Goal: Information Seeking & Learning: Learn about a topic

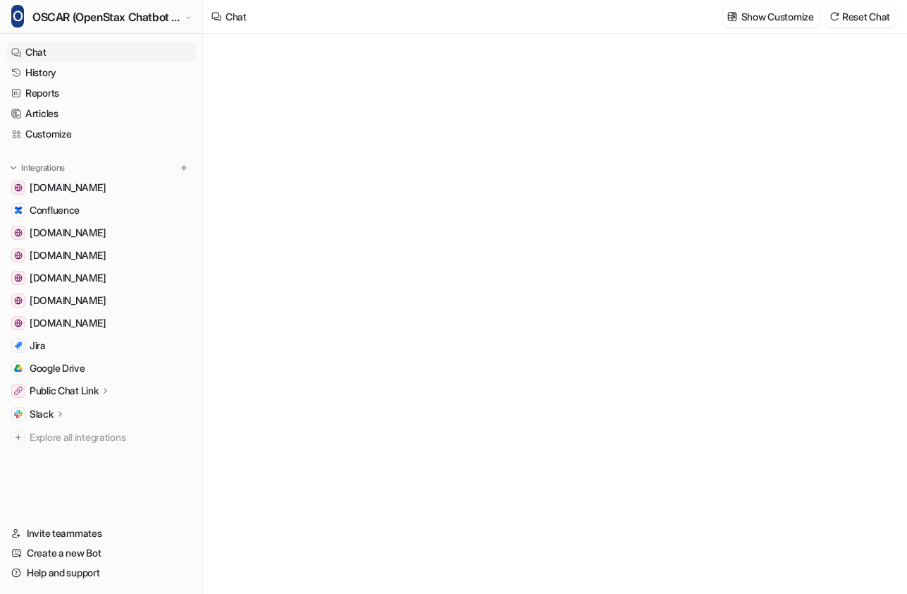
type textarea "**********"
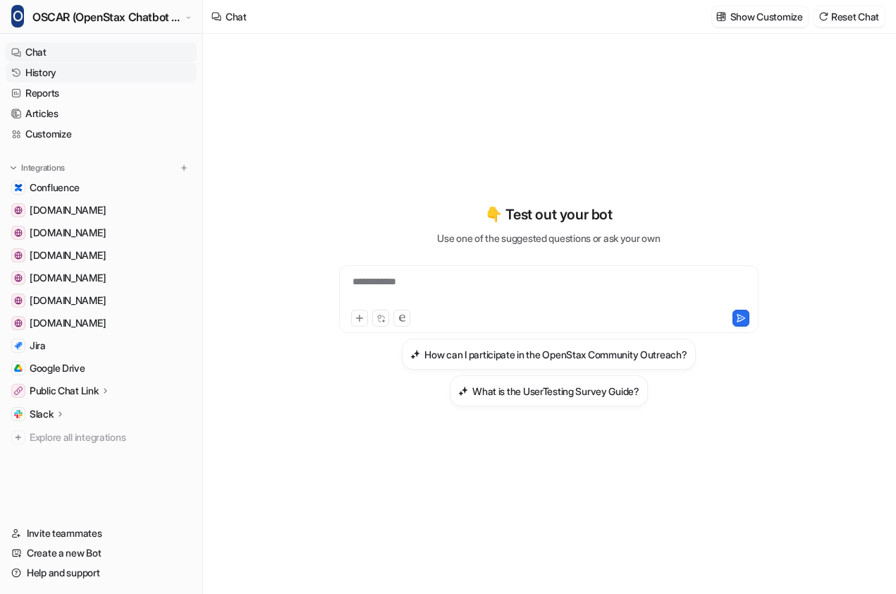
click at [66, 76] on link "History" at bounding box center [101, 73] width 191 height 20
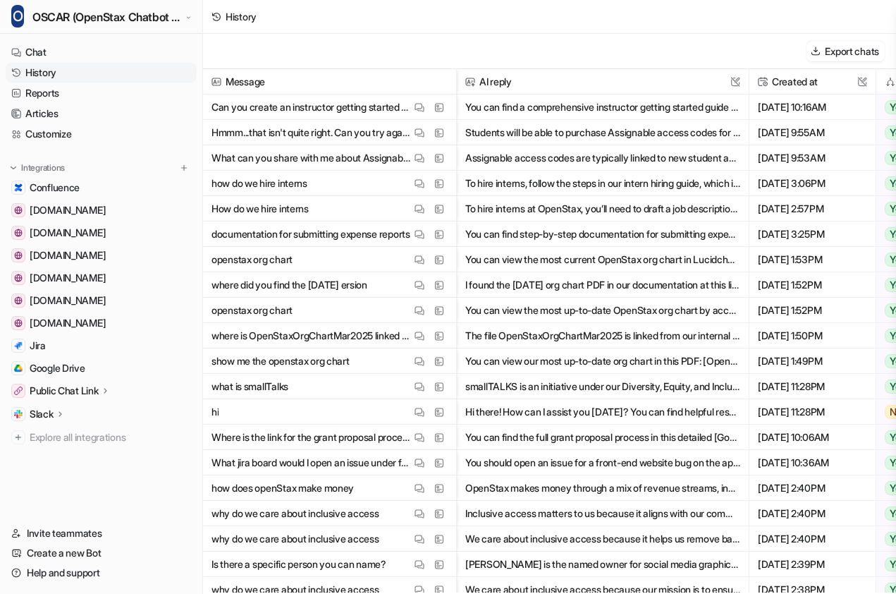
click at [347, 157] on p "What can you share with me about Assignable access codes?" at bounding box center [312, 157] width 200 height 25
click at [355, 159] on p "What can you share with me about Assignable access codes?" at bounding box center [312, 157] width 200 height 25
click at [424, 161] on img at bounding box center [420, 158] width 10 height 11
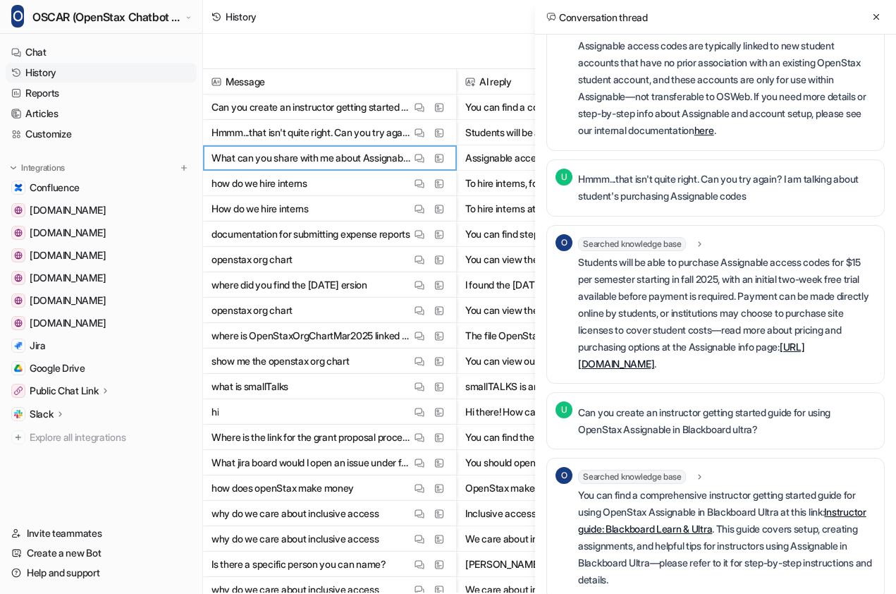
scroll to position [89, 0]
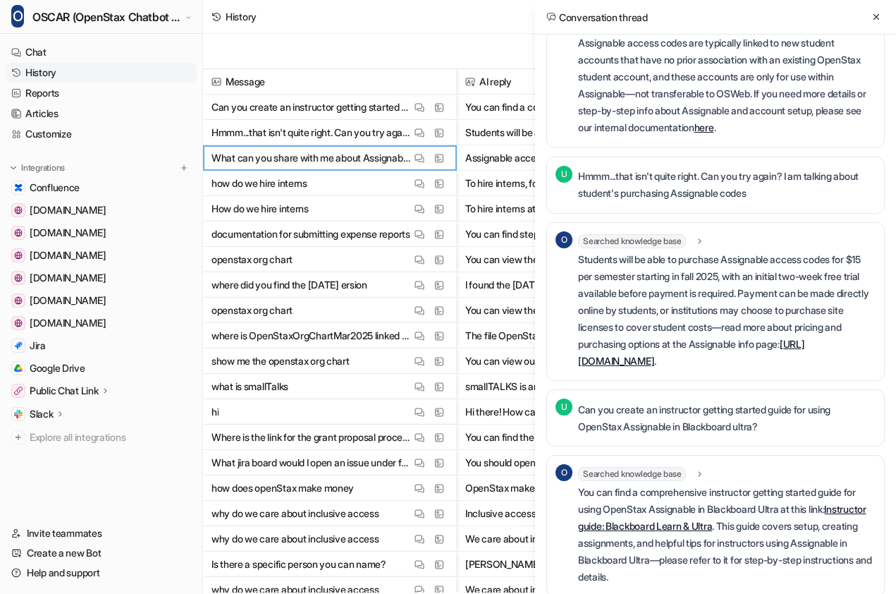
click at [367, 293] on p "where did you find the [DATE] ersion" at bounding box center [290, 284] width 156 height 25
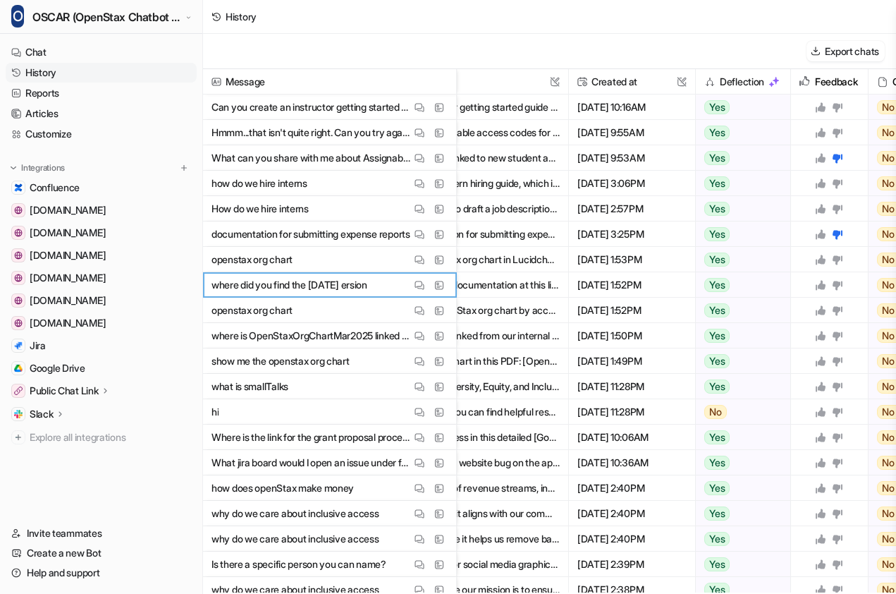
scroll to position [0, 196]
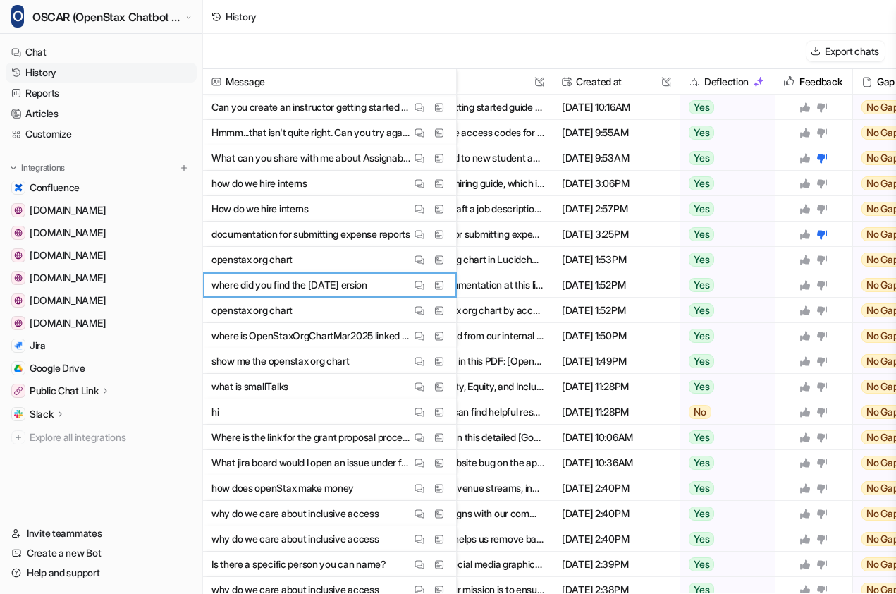
click at [252, 152] on p "What can you share with me about Assignable access codes?" at bounding box center [312, 157] width 200 height 25
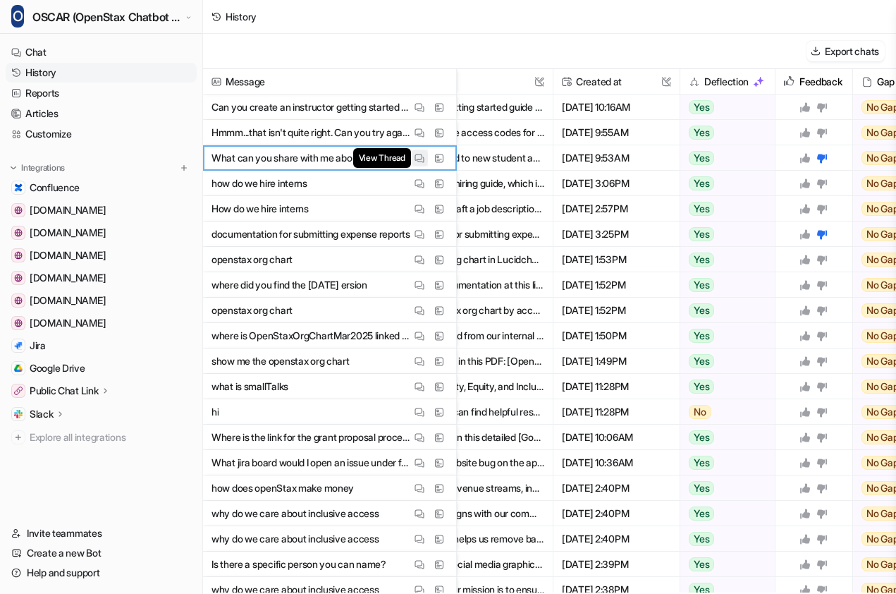
click at [425, 160] on button "View Thread" at bounding box center [419, 157] width 17 height 17
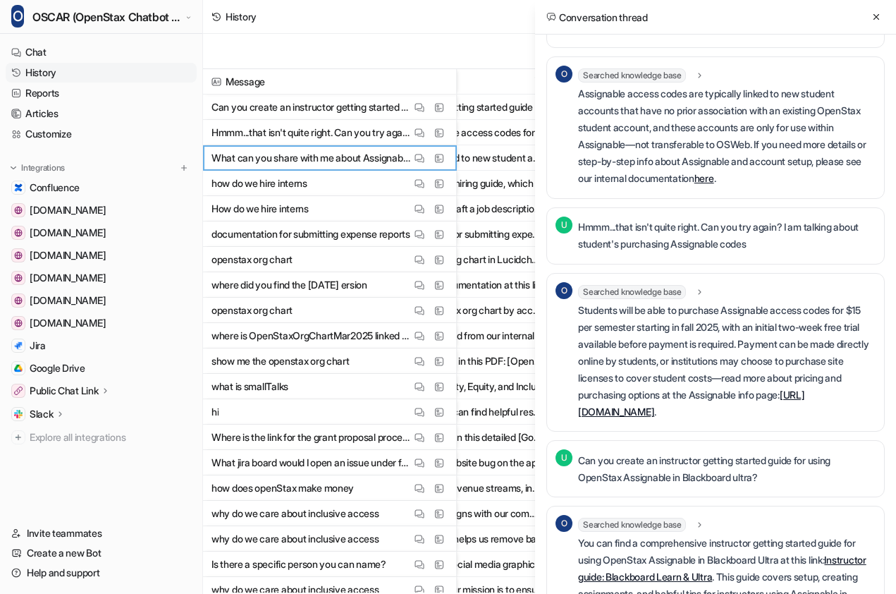
scroll to position [0, 0]
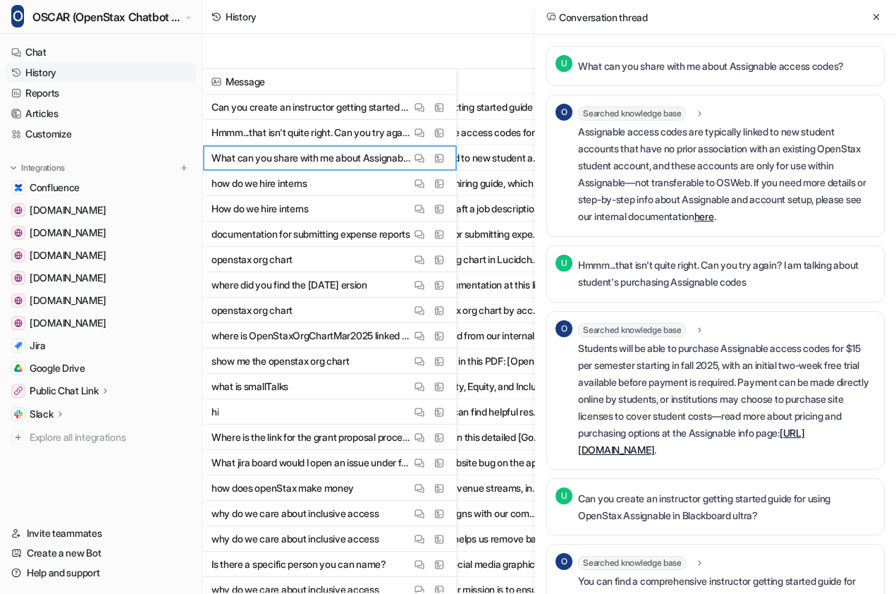
click at [714, 217] on link "here" at bounding box center [704, 216] width 20 height 12
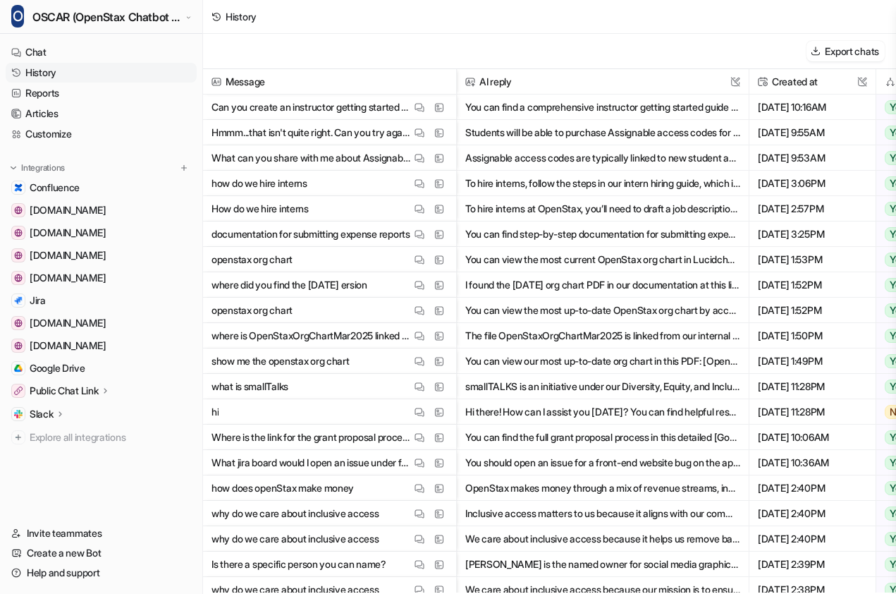
click at [256, 164] on p "What can you share with me about Assignable access codes?" at bounding box center [312, 157] width 200 height 25
click at [418, 155] on img at bounding box center [420, 158] width 10 height 11
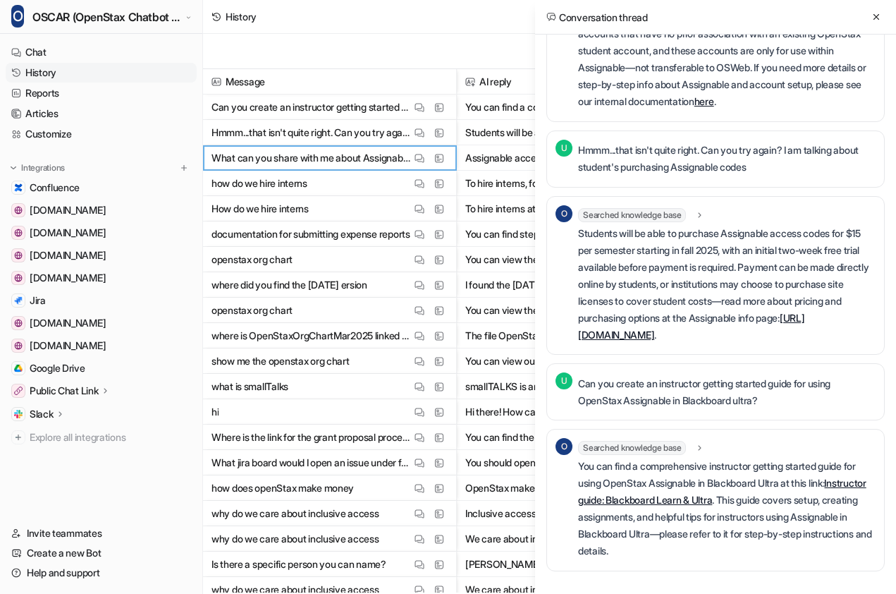
scroll to position [125, 0]
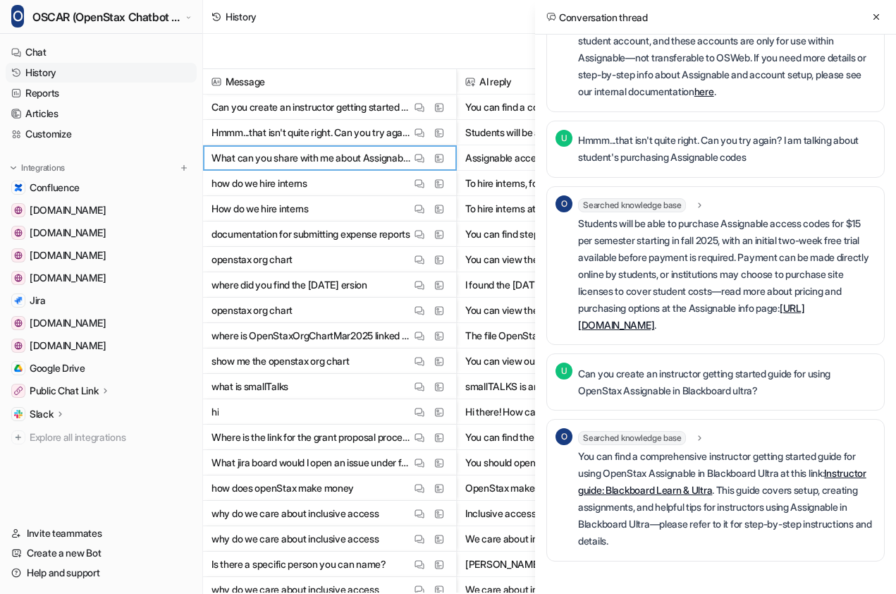
click at [688, 491] on link "Instructor guide: Blackboard Learn & Ultra" at bounding box center [722, 481] width 288 height 29
